Goal: Task Accomplishment & Management: Manage account settings

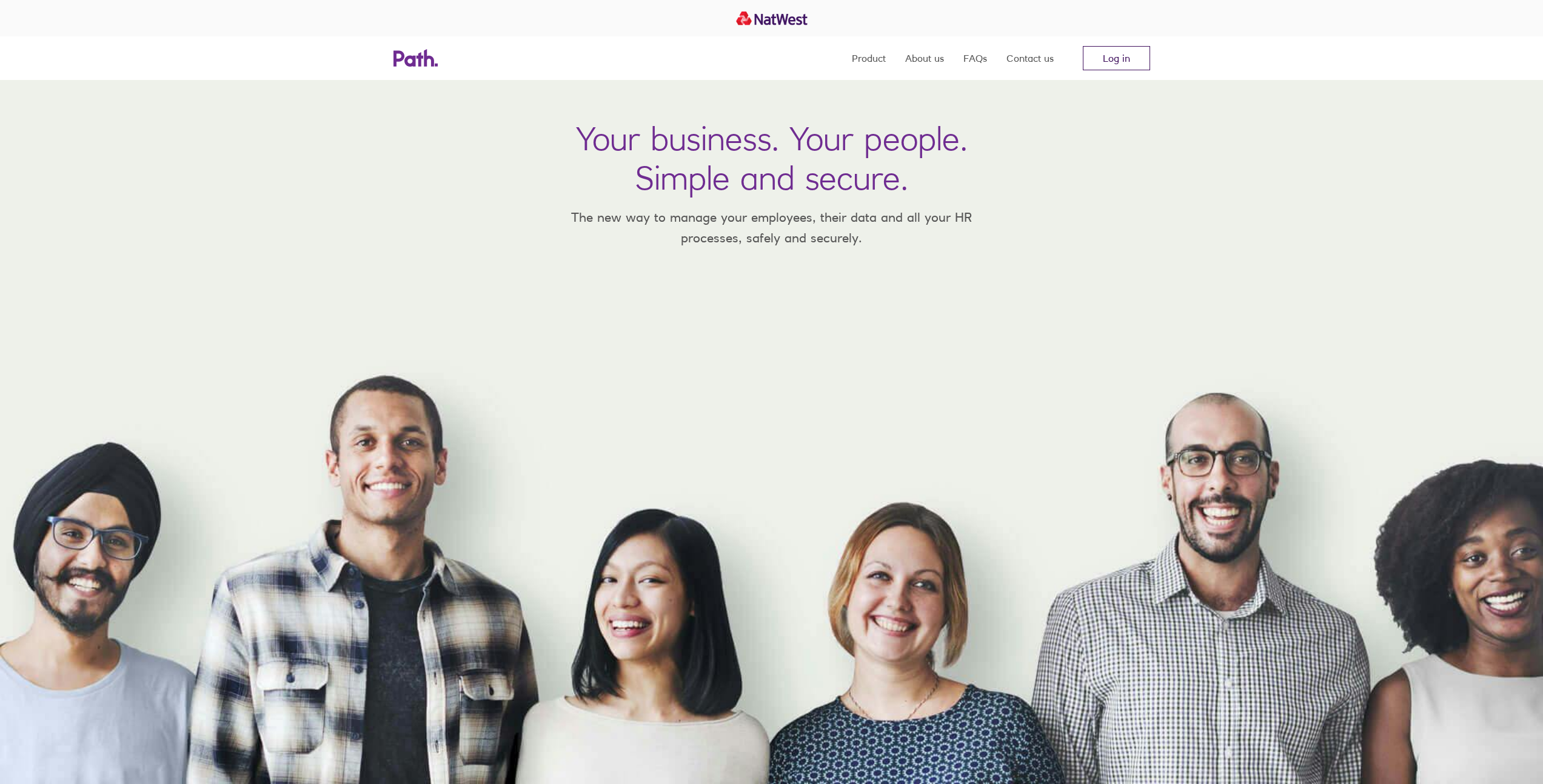
click at [1094, 60] on link "Log in" at bounding box center [1116, 58] width 67 height 24
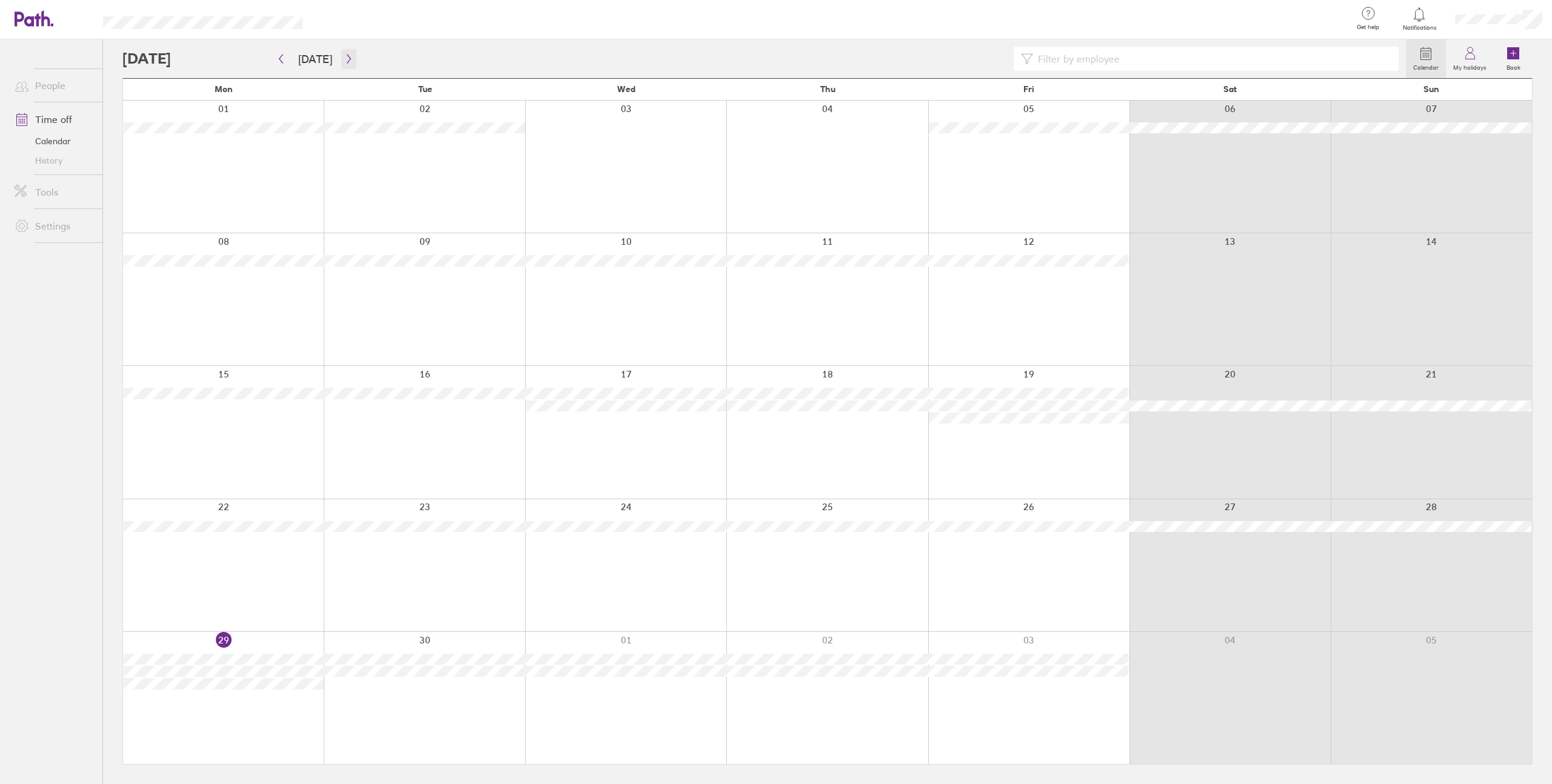
click at [342, 60] on button "button" at bounding box center [349, 59] width 15 height 20
click at [282, 58] on icon "button" at bounding box center [281, 58] width 9 height 10
click at [280, 52] on button "button" at bounding box center [280, 59] width 15 height 20
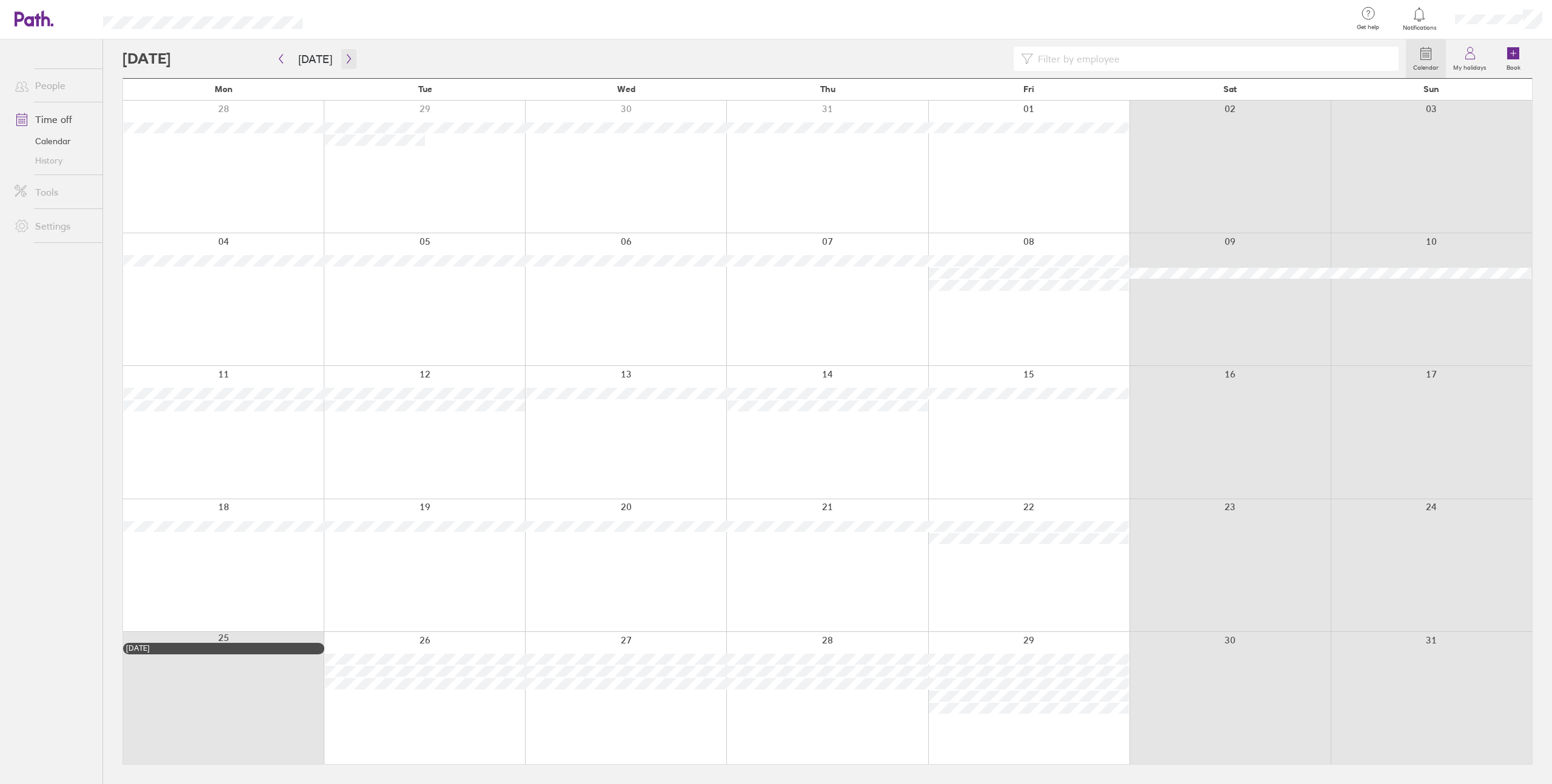
click at [344, 58] on icon "button" at bounding box center [349, 58] width 9 height 10
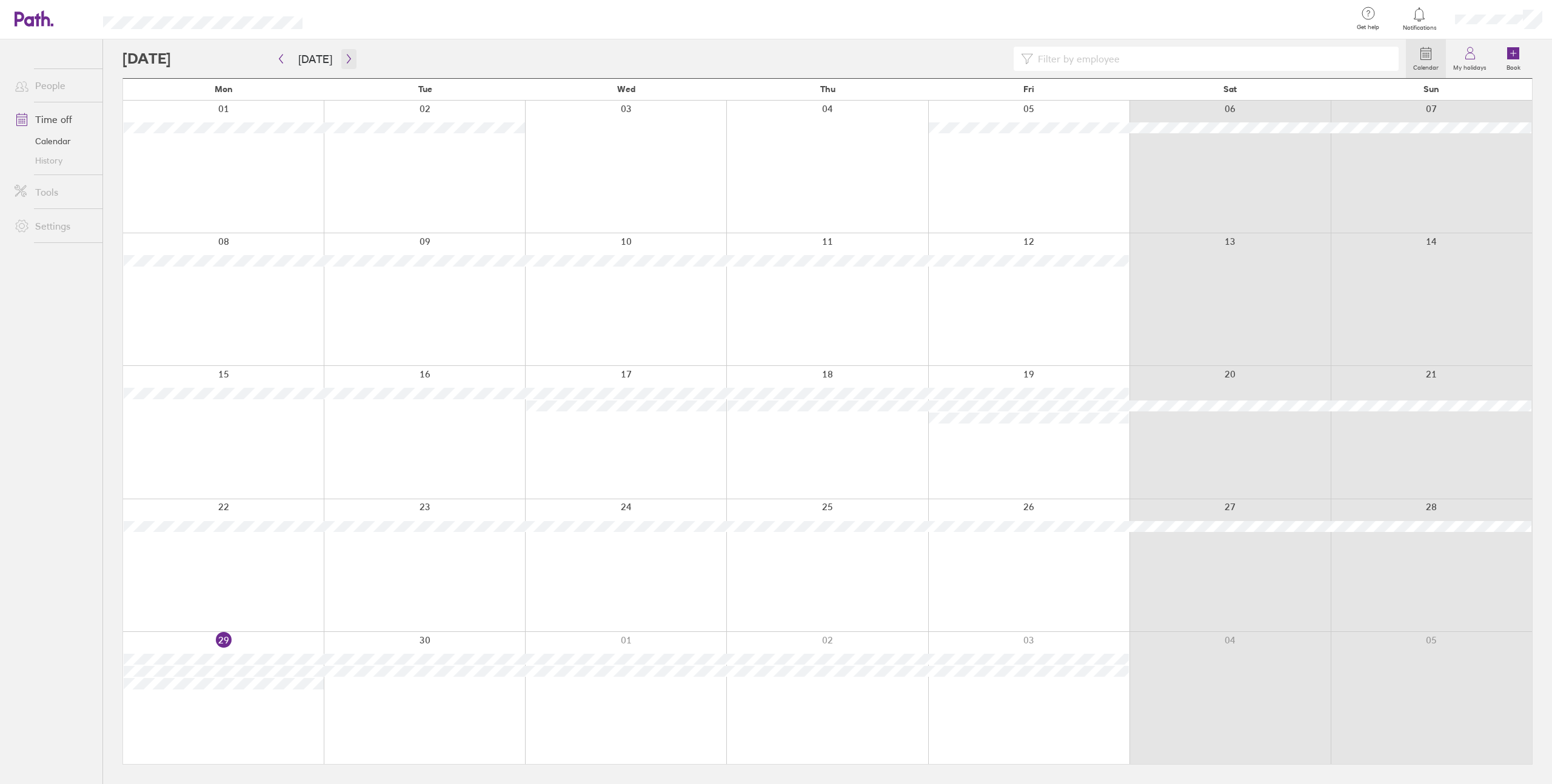
click at [344, 59] on icon "button" at bounding box center [349, 58] width 9 height 10
click at [1473, 59] on icon at bounding box center [1470, 56] width 9 height 6
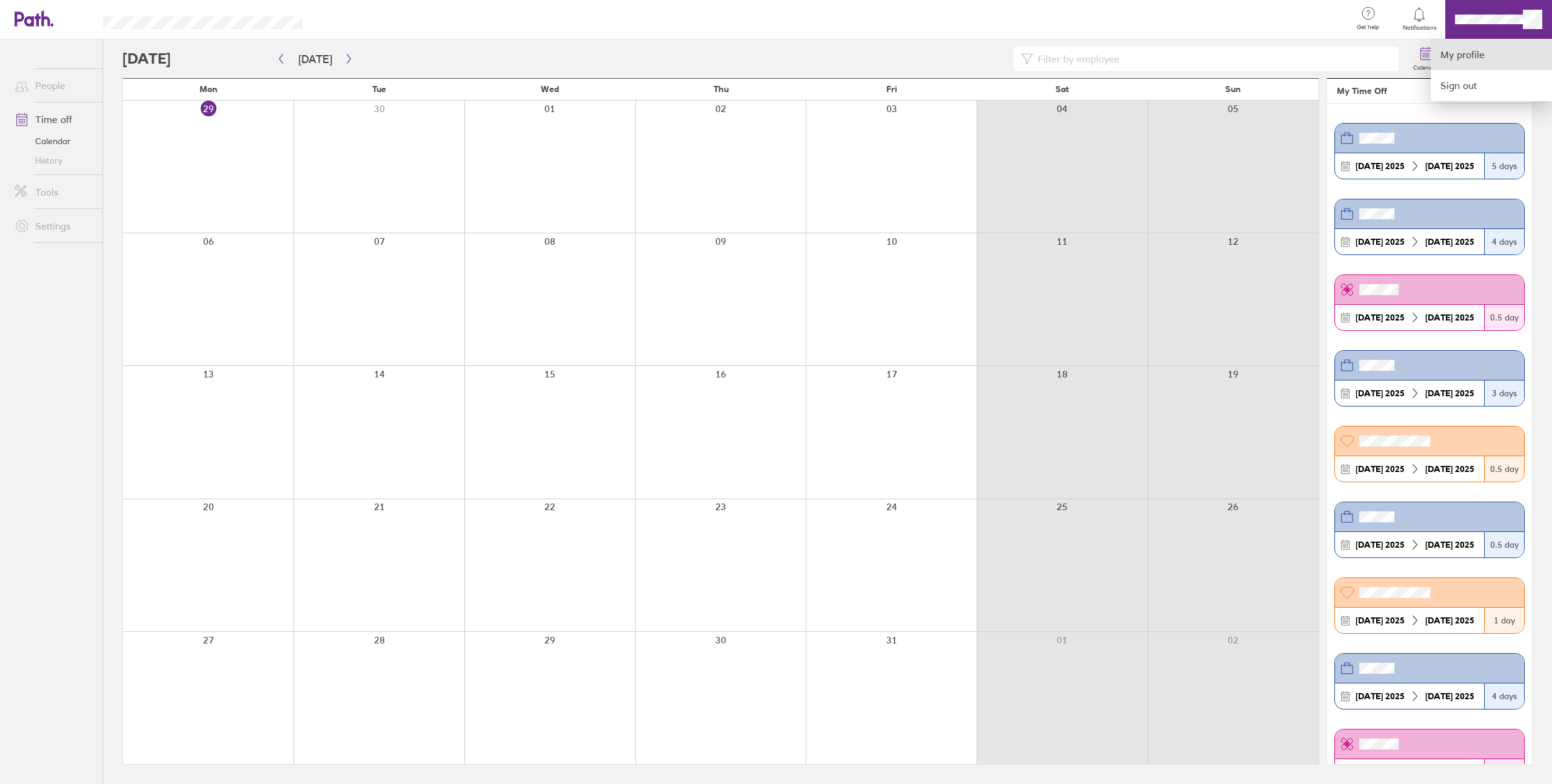
click at [1475, 56] on link "My profile" at bounding box center [1492, 54] width 121 height 31
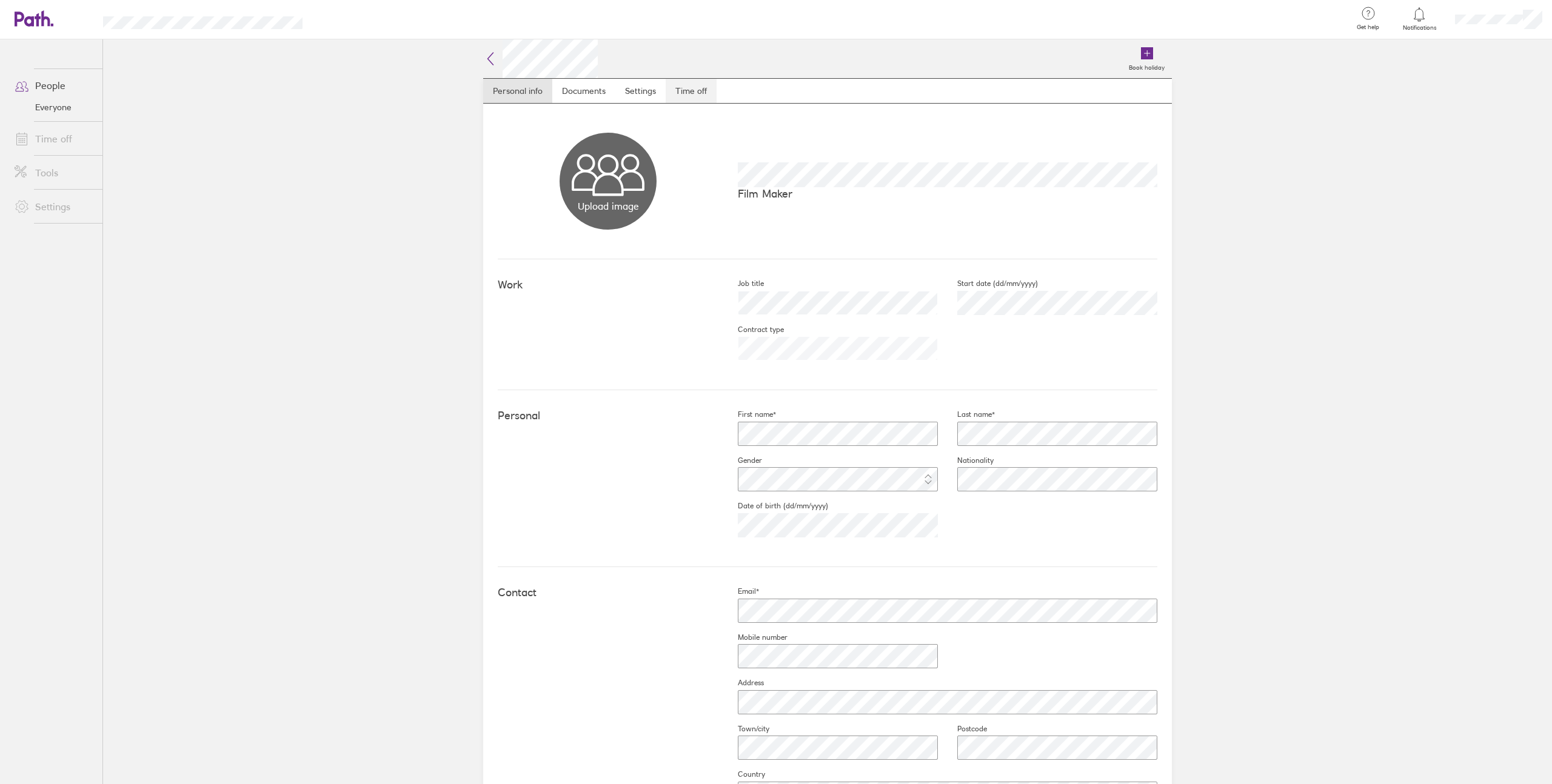
click at [690, 94] on link "Time off" at bounding box center [691, 91] width 51 height 24
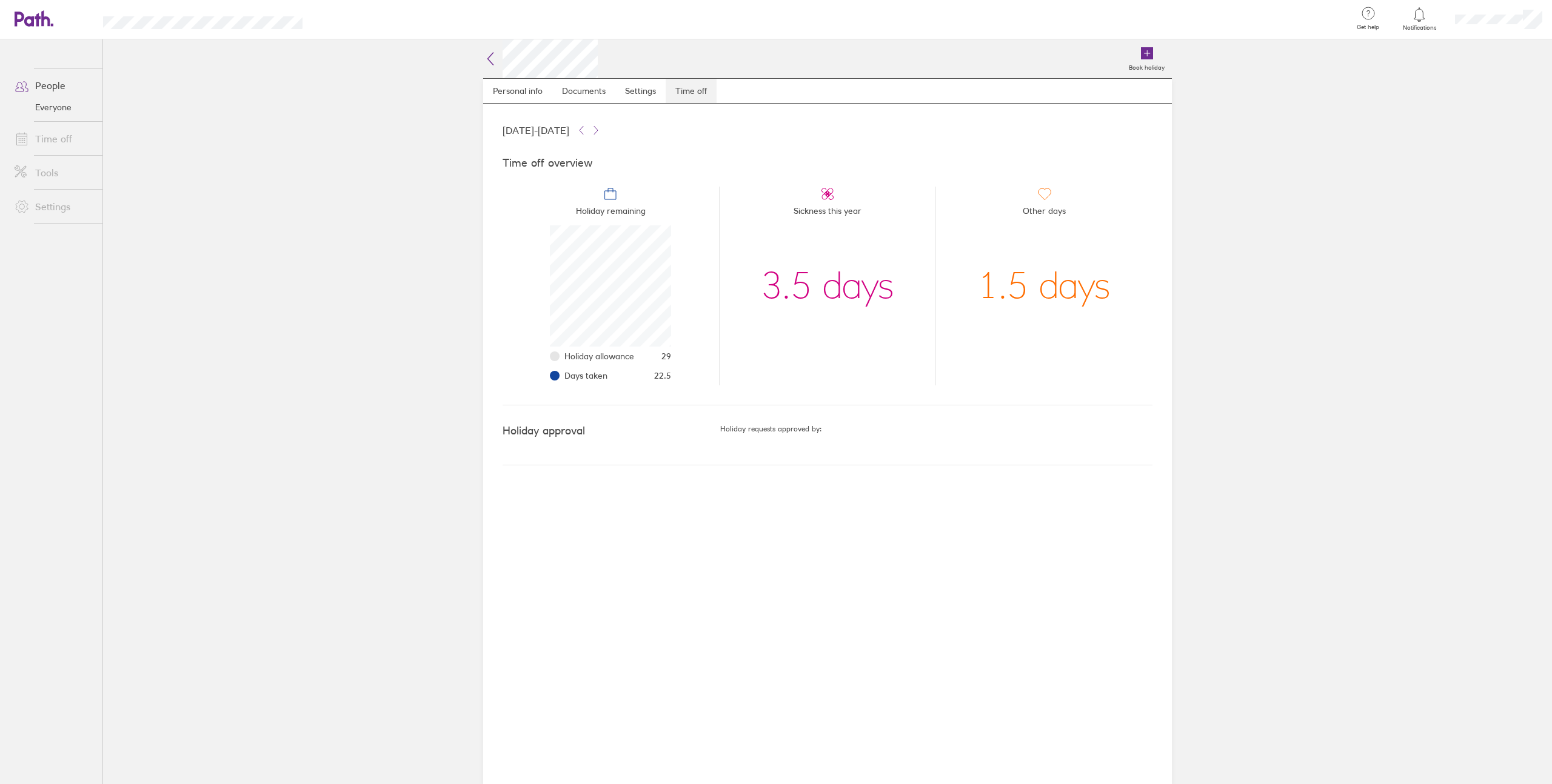
scroll to position [121, 121]
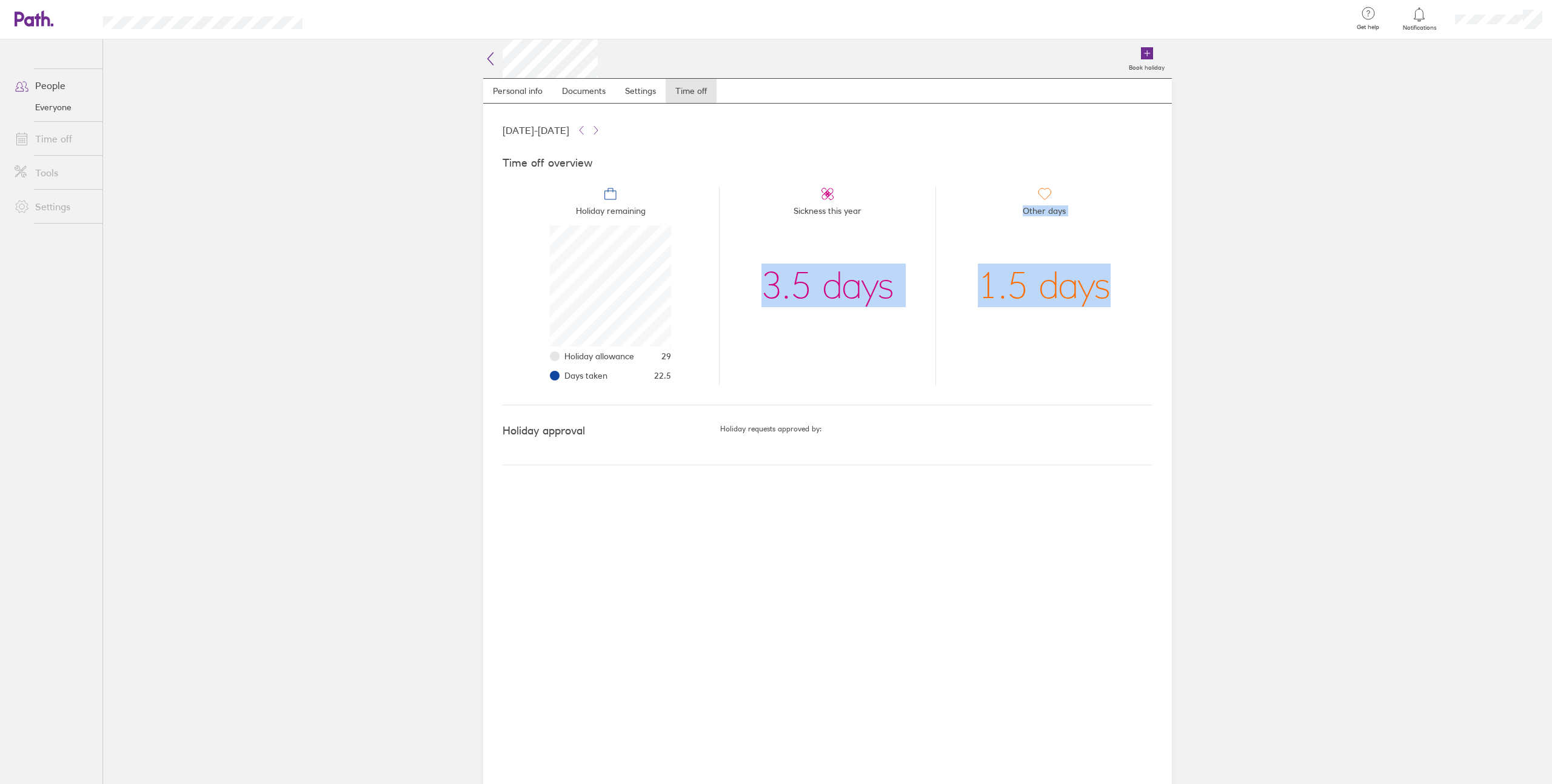
drag, startPoint x: 766, startPoint y: 274, endPoint x: 1139, endPoint y: 288, distance: 373.3
click at [1139, 288] on ul "Holiday remaining Holiday allowance 29 Days taken 22.5 Sickness this year 3.5 d…" at bounding box center [828, 281] width 650 height 209
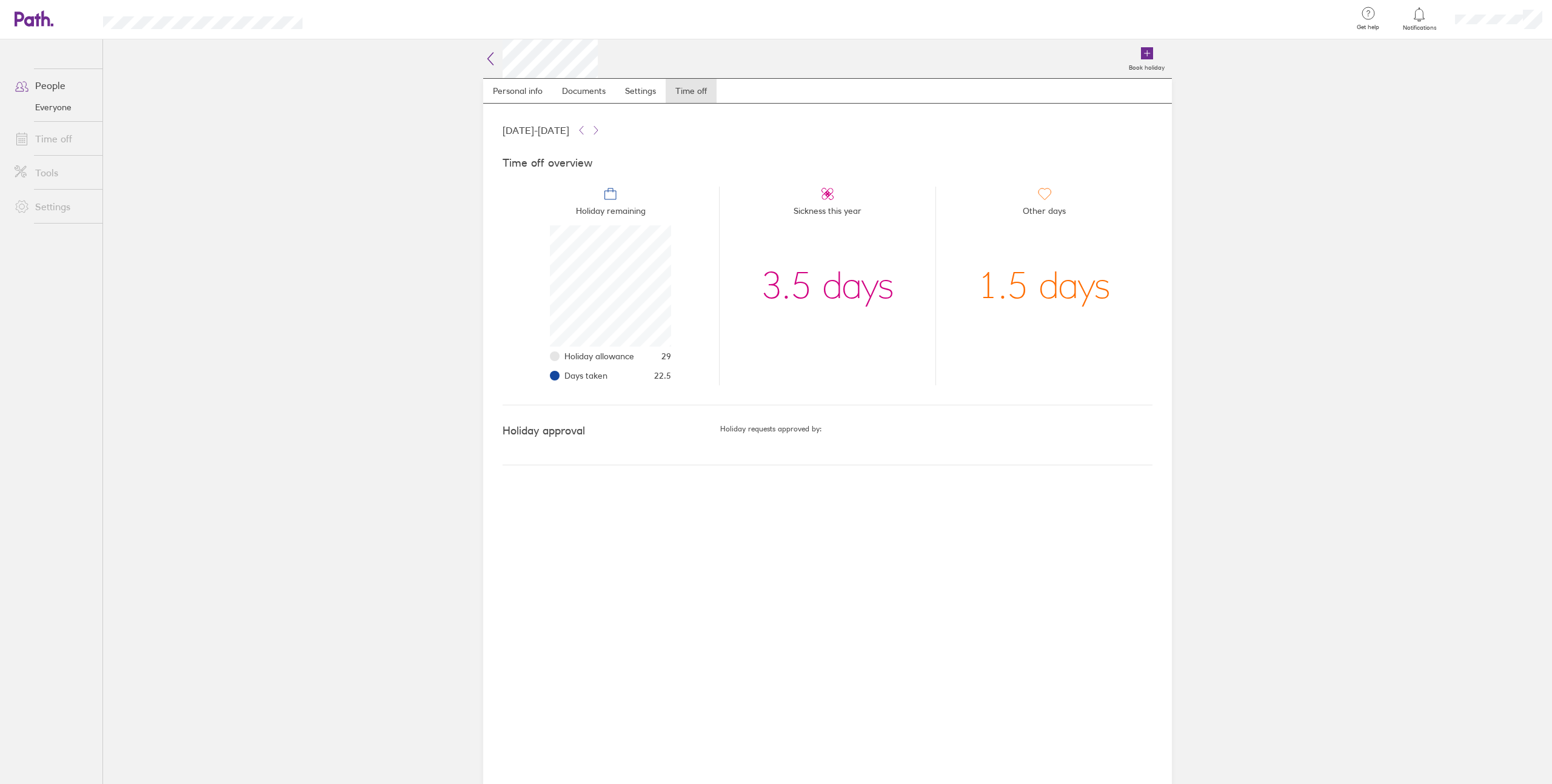
click at [1142, 291] on li "Other days 1.5 days" at bounding box center [1044, 286] width 217 height 199
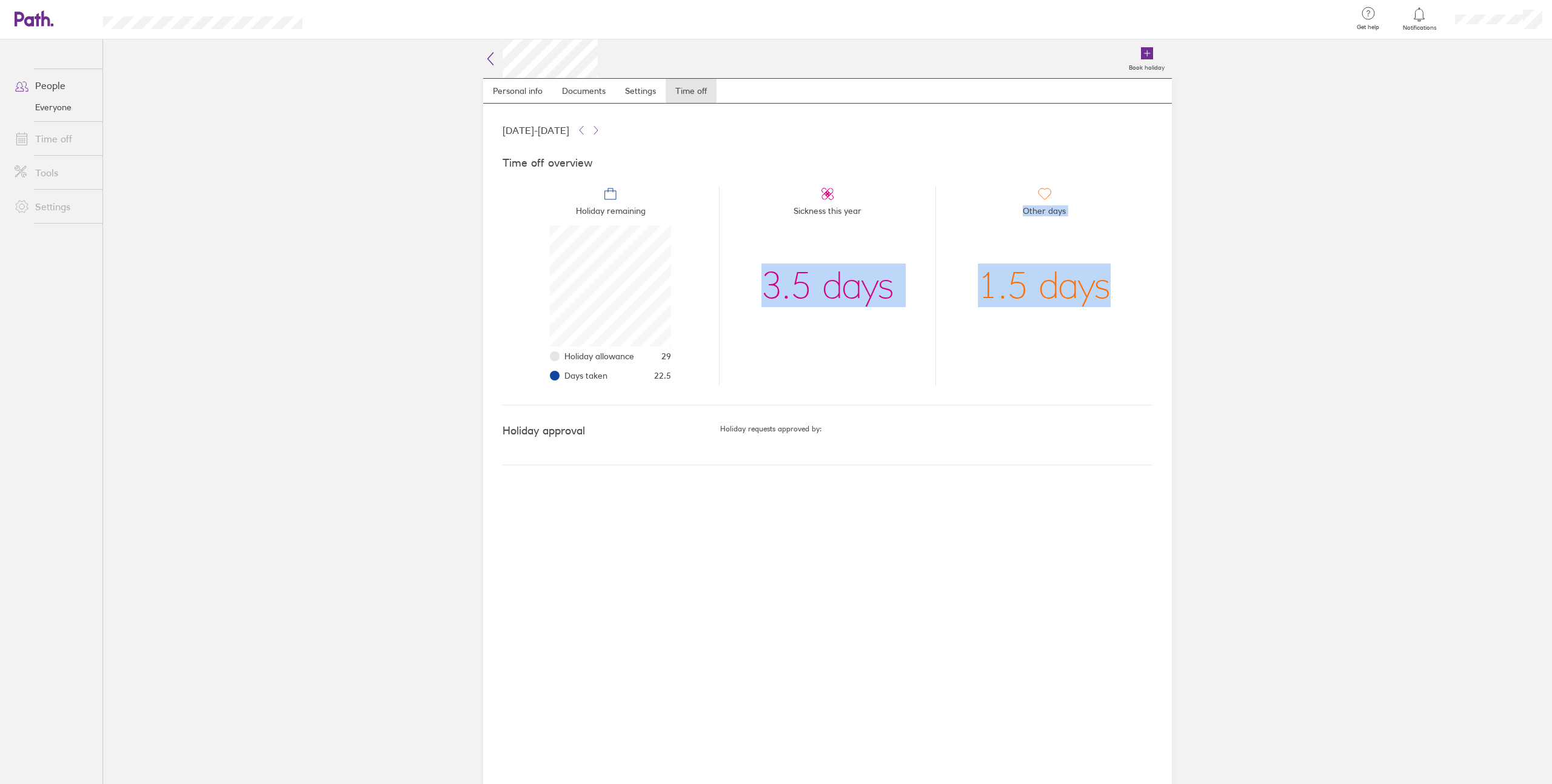
drag, startPoint x: 1109, startPoint y: 291, endPoint x: 771, endPoint y: 229, distance: 343.6
click at [772, 227] on ul "Holiday remaining Holiday allowance 29 Days taken 22.5 Sickness this year 3.5 d…" at bounding box center [828, 281] width 650 height 209
click at [760, 276] on li "Sickness this year 3.5 days" at bounding box center [828, 286] width 217 height 199
drag, startPoint x: 767, startPoint y: 286, endPoint x: 1180, endPoint y: 308, distance: 413.6
click at [1180, 308] on div "Book holiday Personal info Documents Settings Time off 01 Jan 2025 - 31 Dec 202…" at bounding box center [828, 411] width 728 height 745
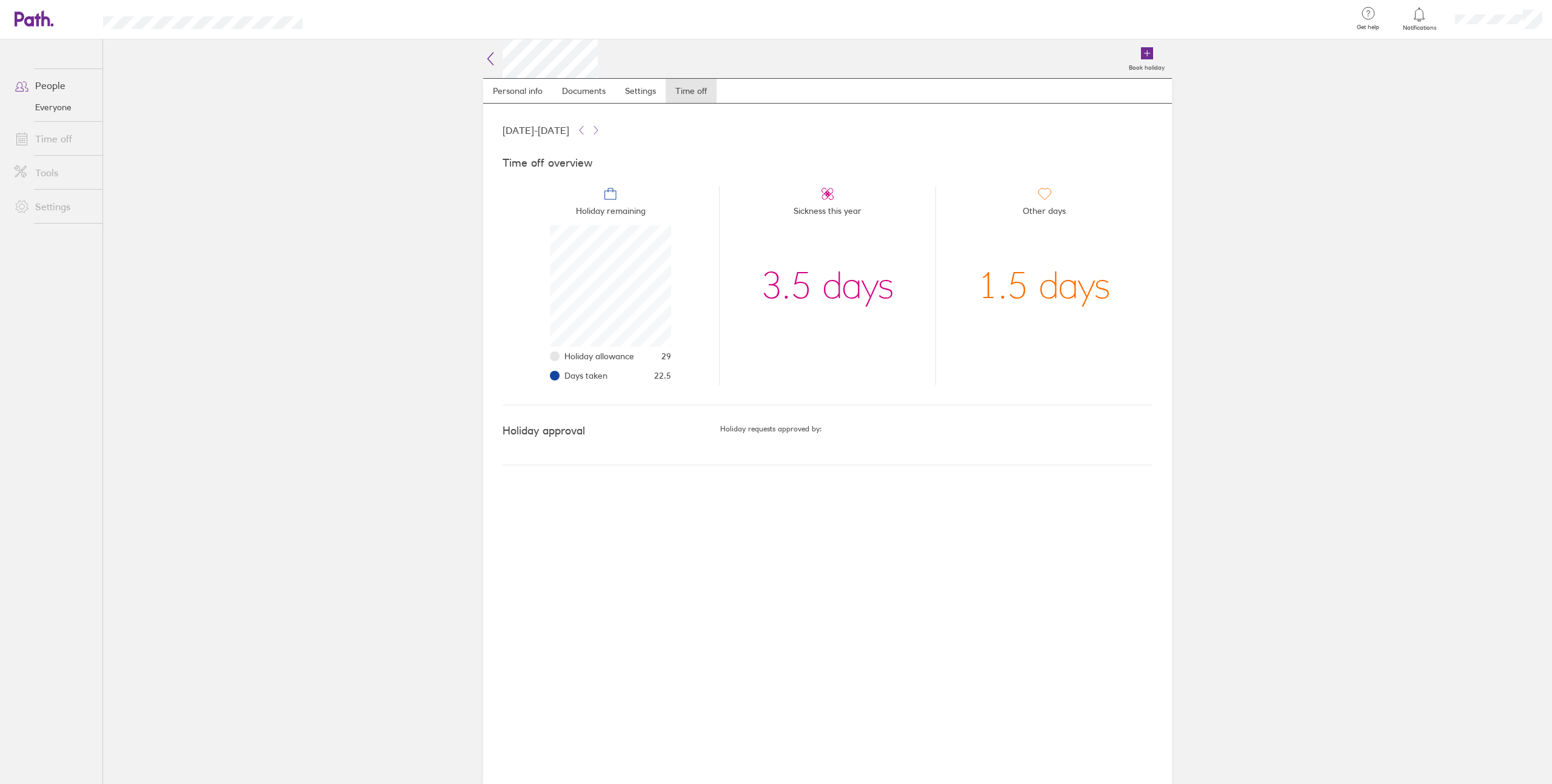
click at [1121, 305] on li "Other days 1.5 days" at bounding box center [1044, 286] width 217 height 199
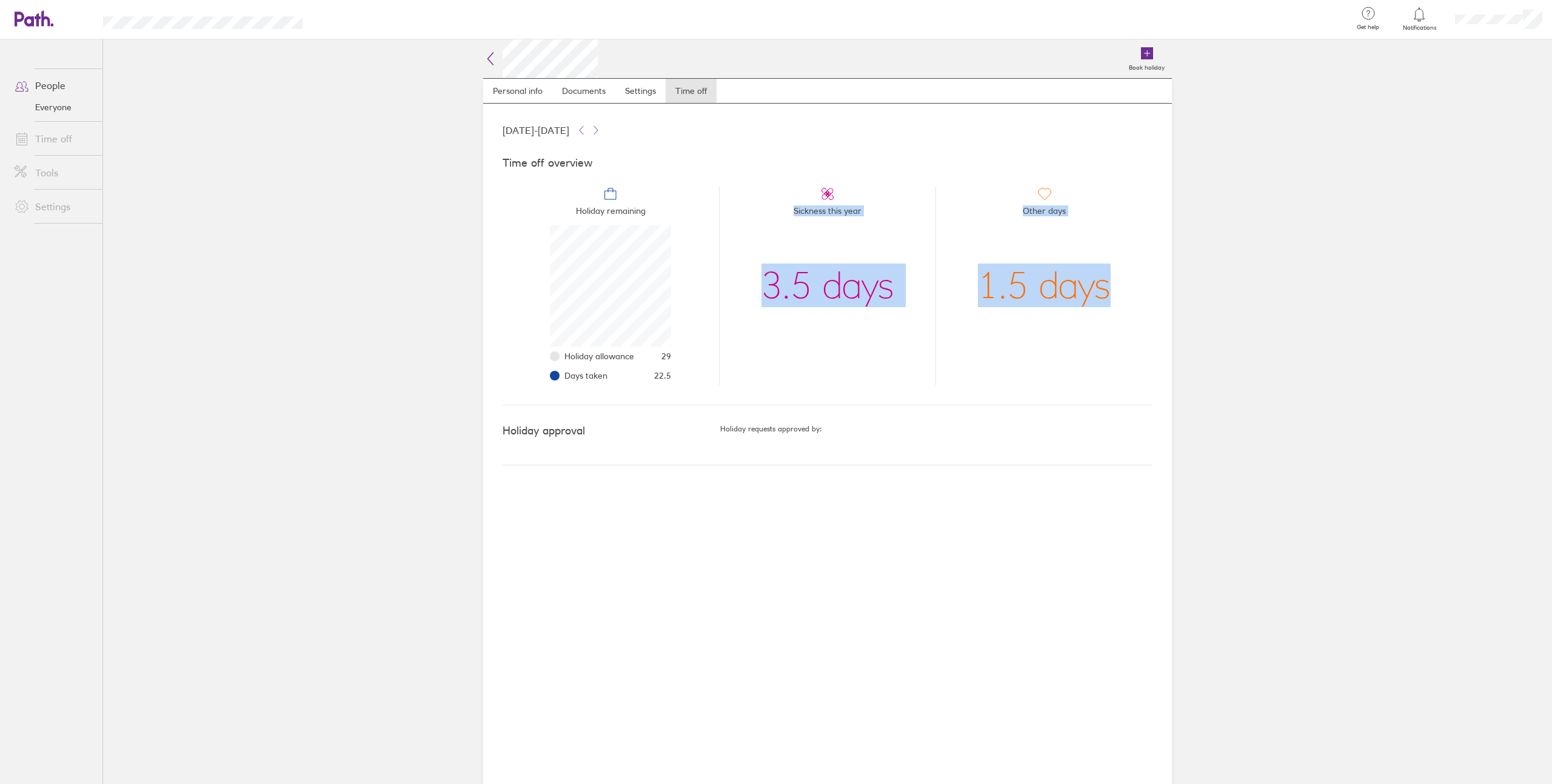
drag, startPoint x: 1107, startPoint y: 289, endPoint x: 769, endPoint y: 189, distance: 352.5
click at [769, 189] on ul "Holiday remaining Holiday allowance 29 Days taken 22.5 Sickness this year 3.5 d…" at bounding box center [828, 281] width 650 height 209
click at [754, 213] on li "Sickness this year 3.5 days" at bounding box center [828, 286] width 217 height 199
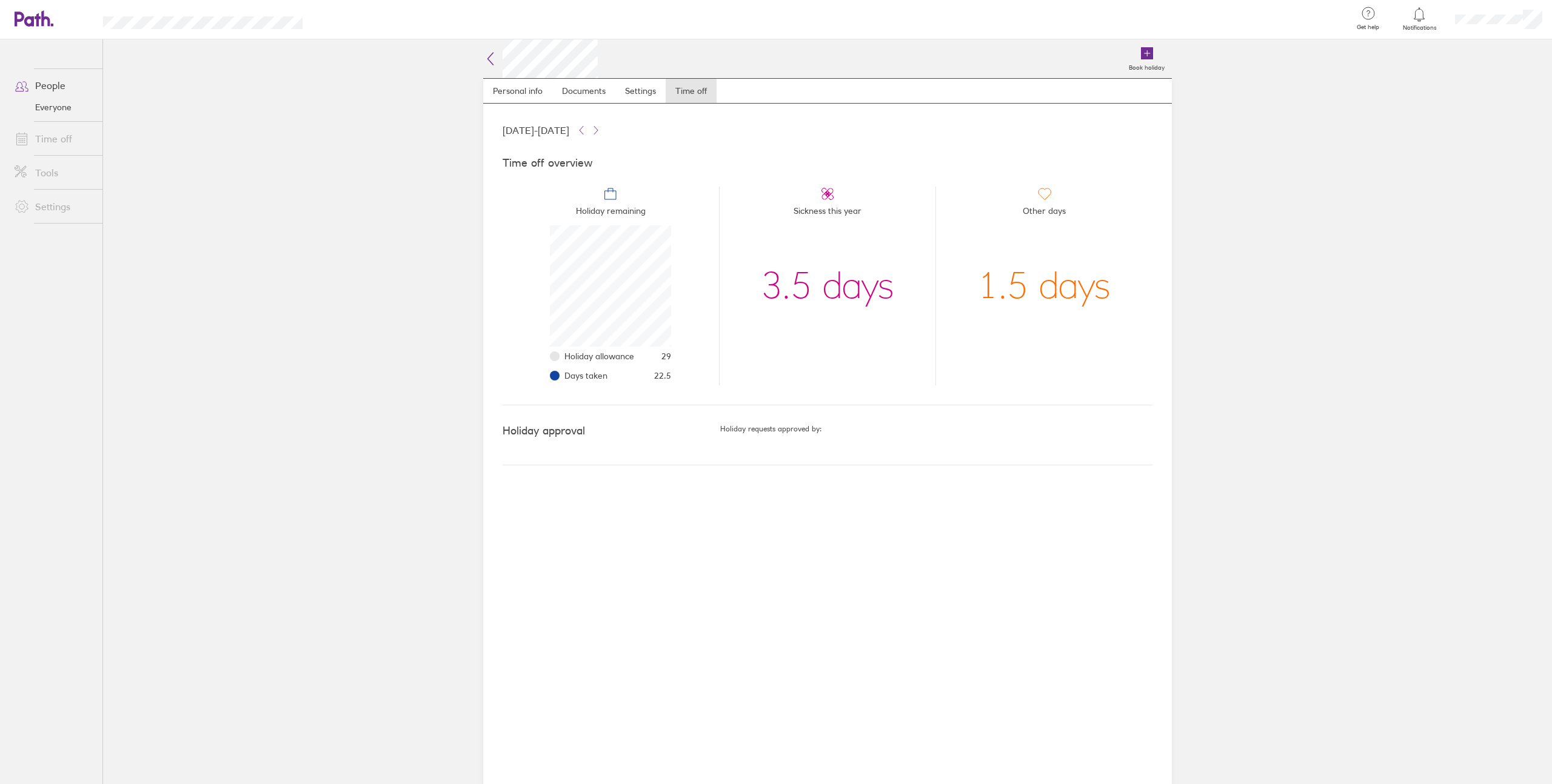
click at [316, 243] on main "Book holiday Personal info Documents Settings Time off 01 Jan 2025 - 31 Dec 202…" at bounding box center [828, 411] width 1449 height 745
click at [66, 144] on link "Time off" at bounding box center [53, 139] width 98 height 24
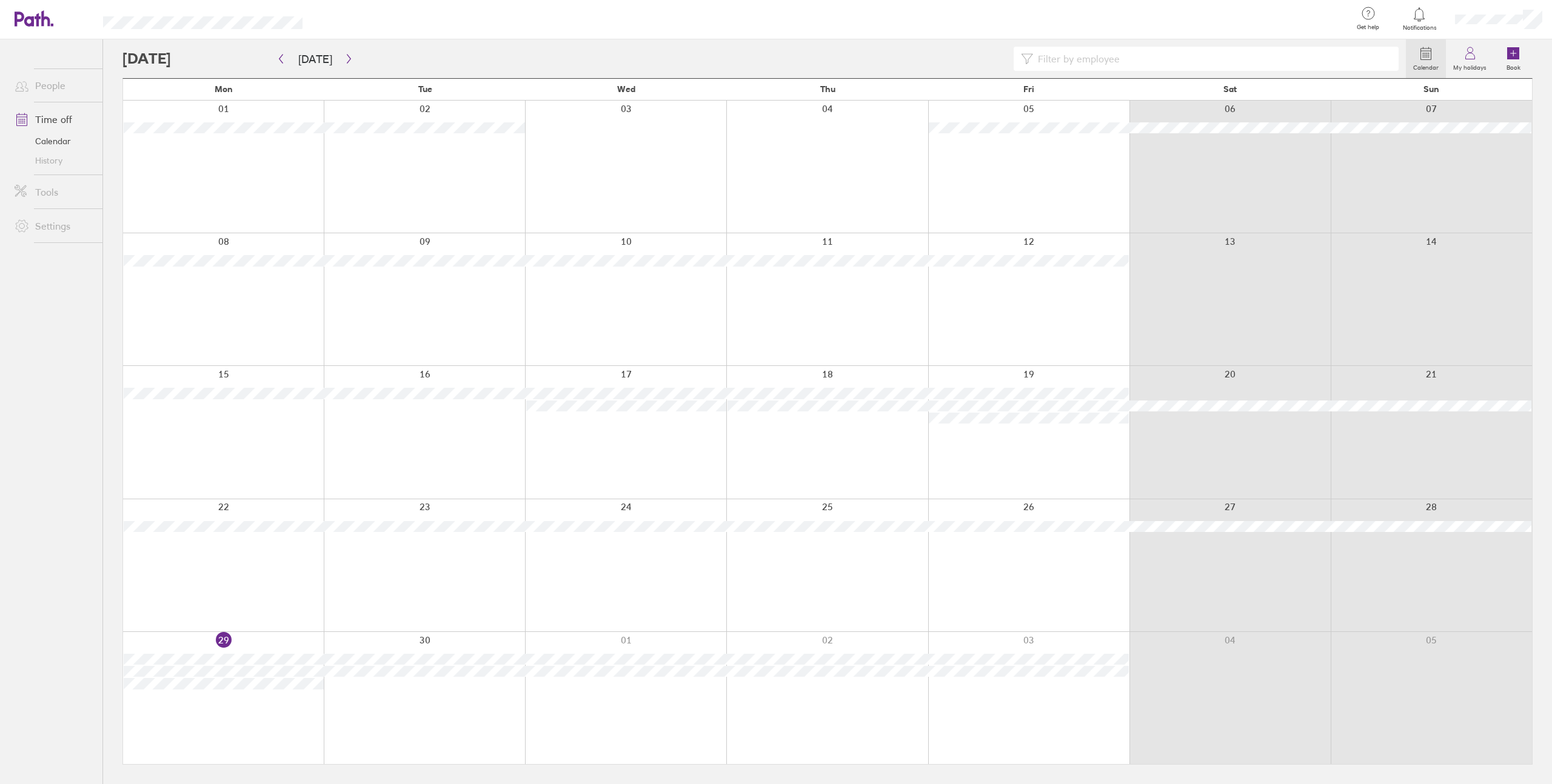
click at [989, 697] on div at bounding box center [1028, 698] width 201 height 132
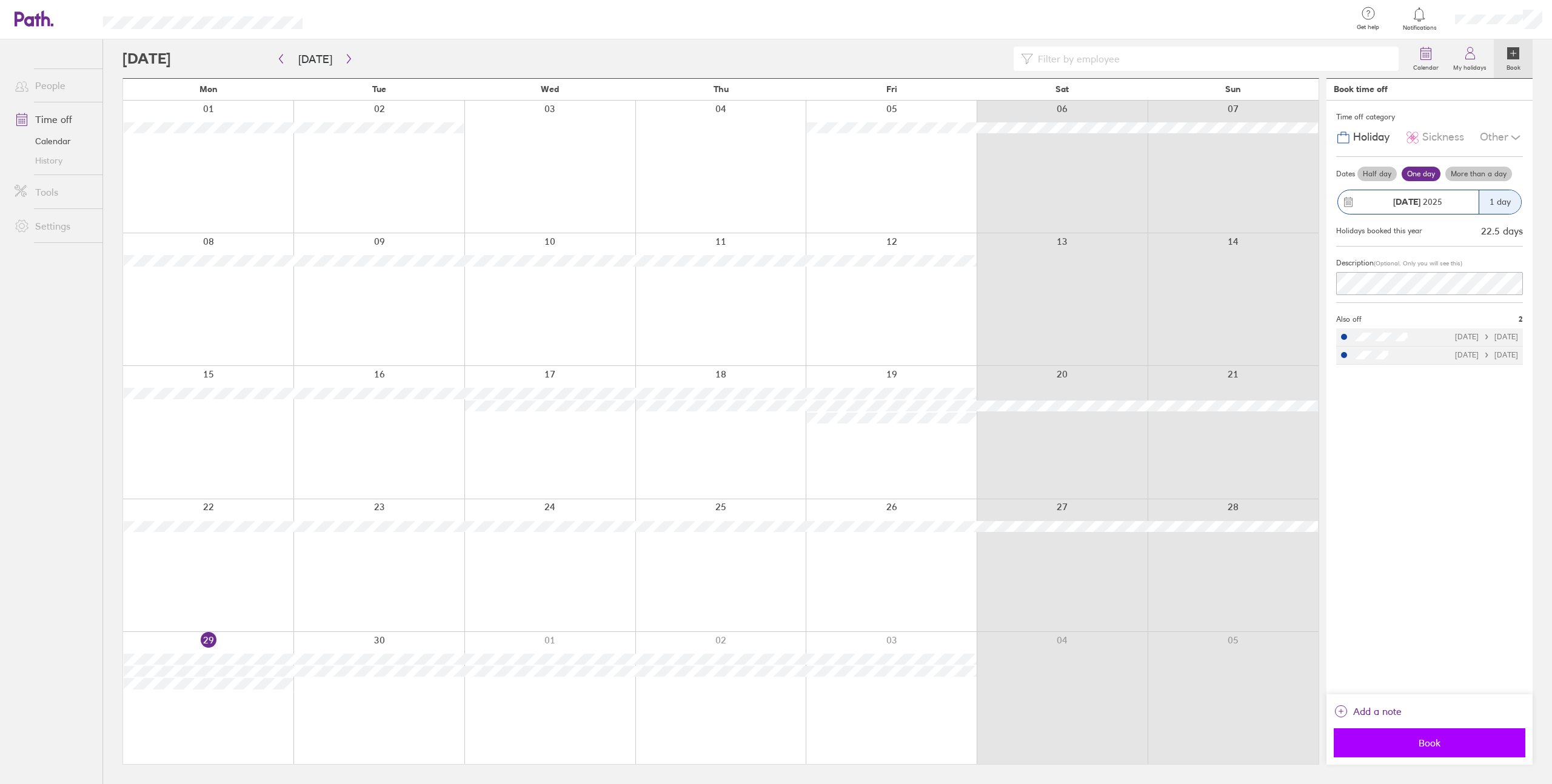
click at [1452, 743] on span "Book" at bounding box center [1429, 743] width 175 height 11
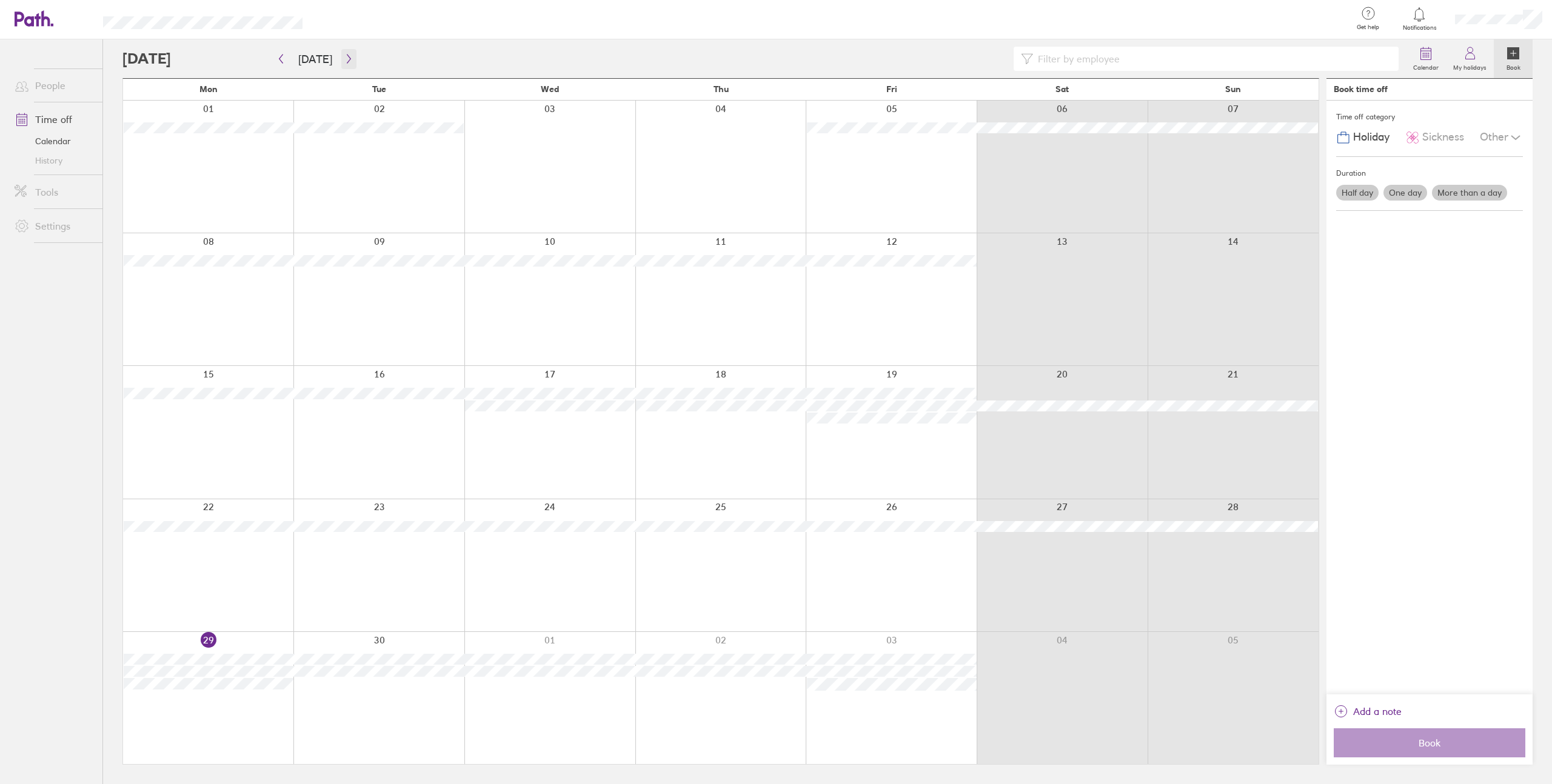
click at [349, 58] on icon "button" at bounding box center [349, 58] width 9 height 10
click at [349, 58] on button "button" at bounding box center [349, 59] width 15 height 20
click at [349, 59] on icon "button" at bounding box center [349, 58] width 9 height 10
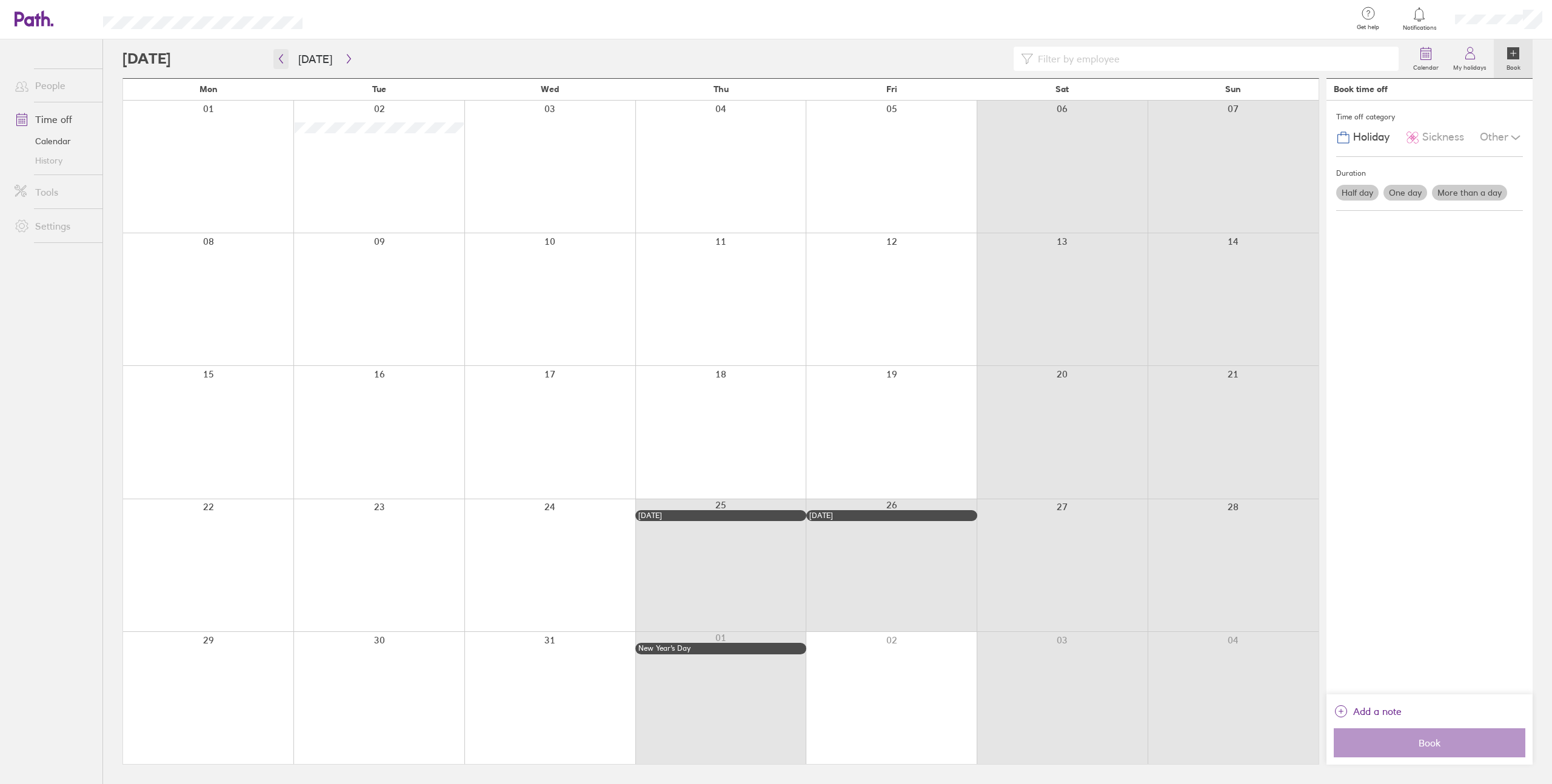
click at [286, 59] on button "button" at bounding box center [280, 59] width 15 height 20
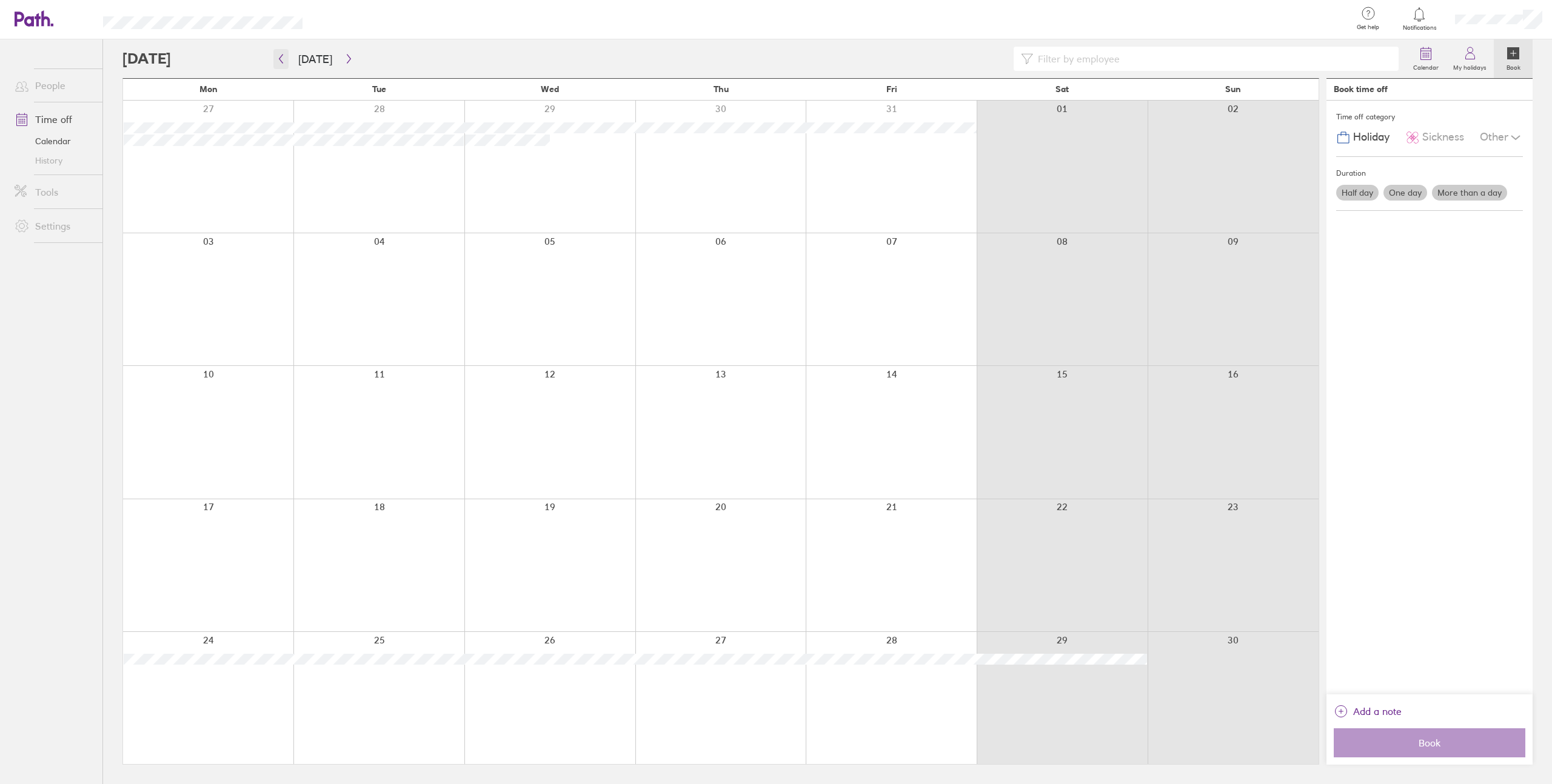
click at [286, 58] on button "button" at bounding box center [280, 59] width 15 height 20
